Goal: Task Accomplishment & Management: Complete application form

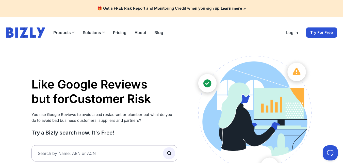
click at [289, 32] on link "Log in" at bounding box center [292, 32] width 12 height 6
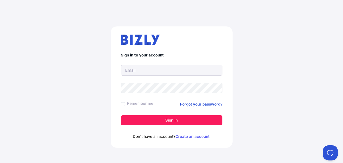
click at [194, 137] on link "Create an account" at bounding box center [193, 136] width 34 height 5
click at [186, 134] on link "Create an account" at bounding box center [193, 136] width 34 height 5
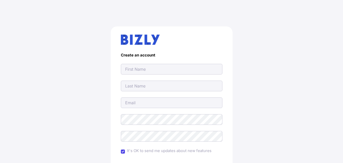
click at [145, 67] on input "text" at bounding box center [172, 69] width 102 height 11
type input "The Website Has Been Change to [URL][DOMAIN_NAME] , Enter Login Details"
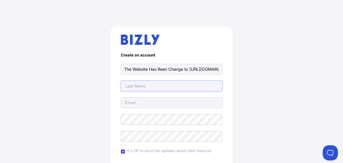
click at [151, 84] on input "text" at bounding box center [172, 86] width 102 height 11
type input "The Website Has Been Change to [URL][DOMAIN_NAME] , Enter Login Details"
click at [145, 102] on input "email" at bounding box center [172, 102] width 102 height 11
type input "[EMAIL_ADDRESS][DOMAIN_NAME]"
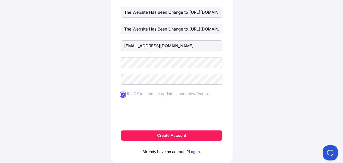
scroll to position [57, 0]
click at [124, 95] on input "It's OK to send me updates about new features" at bounding box center [123, 94] width 4 height 4
click at [123, 96] on div "It's OK to send me updates about new features" at bounding box center [172, 94] width 102 height 8
click at [123, 96] on input "It's OK to send me updates about new features" at bounding box center [123, 94] width 4 height 4
checkbox input "true"
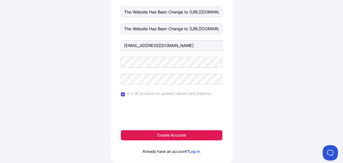
click at [180, 132] on button "Create Account" at bounding box center [172, 135] width 102 height 10
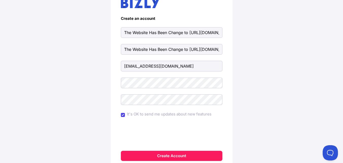
scroll to position [36, 0]
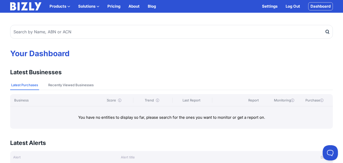
click at [314, 7] on link "Dashboard" at bounding box center [320, 6] width 25 height 8
click at [296, 8] on link "Log Out" at bounding box center [293, 6] width 14 height 6
click at [291, 9] on link "Log Out" at bounding box center [293, 6] width 14 height 6
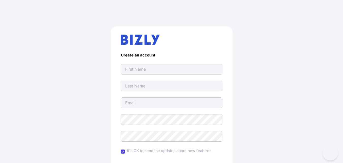
click at [162, 68] on input "text" at bounding box center [172, 69] width 102 height 11
type input "fdg"
click at [155, 85] on input "text" at bounding box center [172, 86] width 102 height 11
type input "dfg"
click at [154, 105] on input "email" at bounding box center [172, 102] width 102 height 11
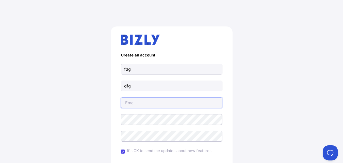
type input "haxorsistz+axorsistzhaxorsistzhaxorsistzhaxorsistzhaxorsistzhaxorsistzhaxorsist…"
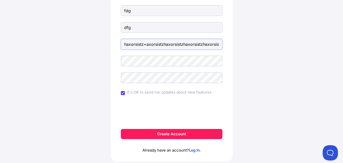
scroll to position [72, 0]
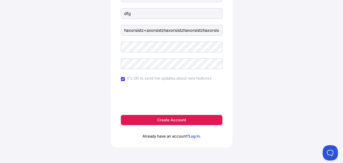
click at [175, 121] on button "Create Account" at bounding box center [172, 120] width 102 height 10
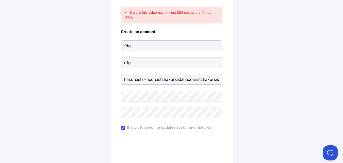
click at [167, 85] on form "Ensure this value has at most 254 characters (it has 274). Create an account fd…" at bounding box center [172, 90] width 102 height 167
click at [168, 80] on input "haxorsistz+axorsistzhaxorsistzhaxorsistzhaxorsistzhaxorsistzhaxorsistzhaxorsist…" at bounding box center [172, 79] width 102 height 11
click at [168, 80] on input "email" at bounding box center [172, 79] width 102 height 11
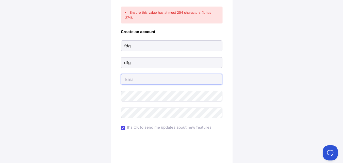
type input "ih@gmail.com"
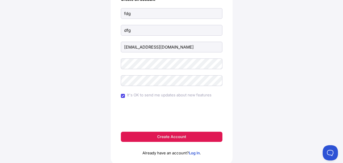
click at [174, 138] on button "Create Account" at bounding box center [172, 137] width 102 height 10
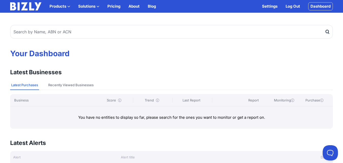
click at [292, 5] on link "Log Out" at bounding box center [293, 6] width 14 height 6
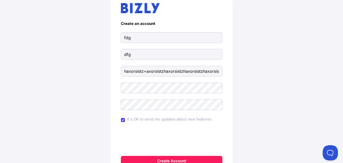
scroll to position [44, 0]
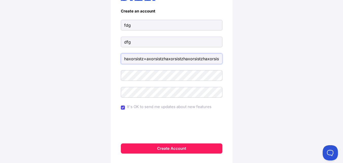
click at [146, 60] on input "haxorsistz+axorsistzhaxorsistzhaxorsistzhaxorsistzhaxorsistzhaxorsistzhaxorsist…" at bounding box center [172, 58] width 102 height 11
click at [135, 25] on input "fdg" at bounding box center [172, 25] width 102 height 11
click at [138, 63] on input "ADMIN@" at bounding box center [172, 58] width 102 height 11
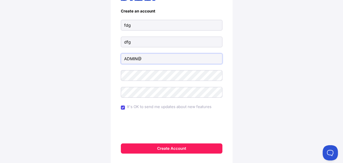
click at [138, 63] on input "ADMIN@" at bounding box center [172, 58] width 102 height 11
type input "A"
paste input "bizly.com.au"
type input "admin@bizly.com.au"
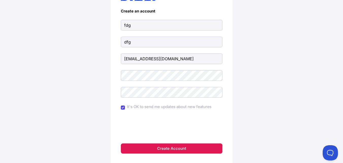
click at [166, 147] on button "Create Account" at bounding box center [172, 148] width 102 height 10
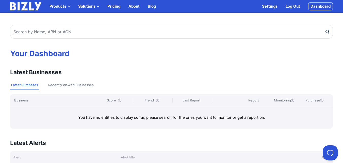
click at [288, 8] on link "Log Out" at bounding box center [293, 6] width 14 height 6
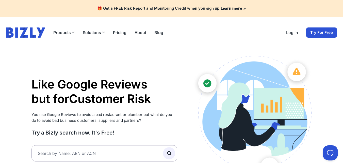
click at [87, 31] on button "Solutions" at bounding box center [94, 32] width 22 height 6
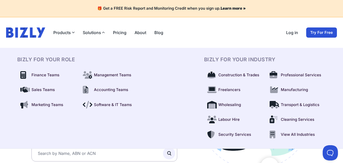
click at [87, 31] on button "Solutions" at bounding box center [94, 32] width 22 height 6
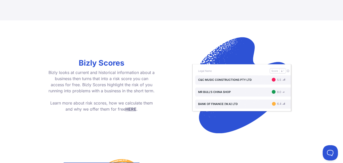
scroll to position [747, 0]
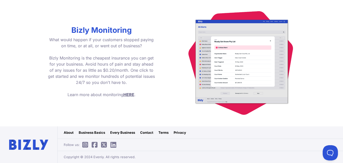
click at [182, 133] on link "Privacy" at bounding box center [180, 132] width 12 height 5
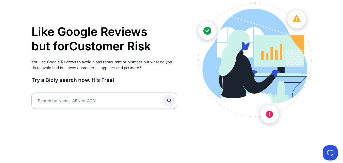
scroll to position [0, 0]
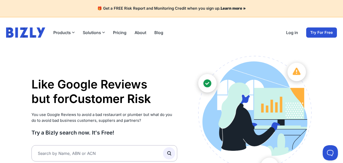
click at [321, 34] on link "Try For Free" at bounding box center [321, 32] width 31 height 10
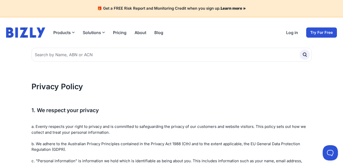
scroll to position [1056, 0]
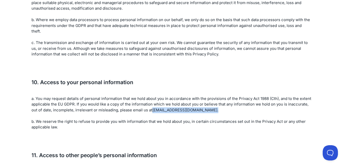
drag, startPoint x: 153, startPoint y: 81, endPoint x: 213, endPoint y: 82, distance: 60.5
click at [213, 96] on p "a. You may request details of personal information that we hold about you in ac…" at bounding box center [171, 113] width 280 height 34
copy p "[EMAIL_ADDRESS][DOMAIN_NAME] ."
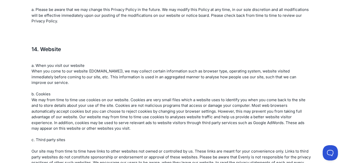
scroll to position [1383, 0]
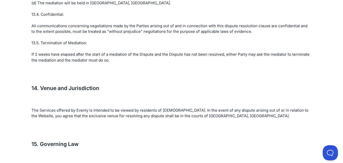
scroll to position [2166, 0]
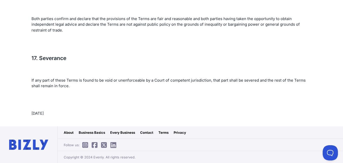
click at [142, 130] on link "Contact" at bounding box center [146, 132] width 13 height 5
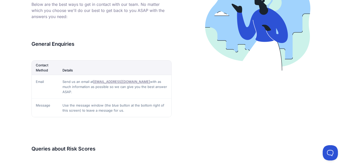
scroll to position [208, 0]
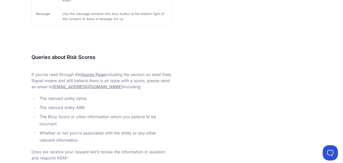
drag, startPoint x: 200, startPoint y: 63, endPoint x: 213, endPoint y: 115, distance: 53.5
click at [200, 65] on div at bounding box center [242, 17] width 140 height 287
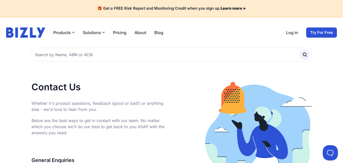
click at [321, 31] on link "Try For Free" at bounding box center [321, 32] width 31 height 10
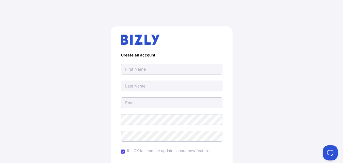
click at [106, 31] on div "Create an account It's OK to send me updates about new features Create Account …" at bounding box center [171, 125] width 323 height 222
